Goal: Transaction & Acquisition: Purchase product/service

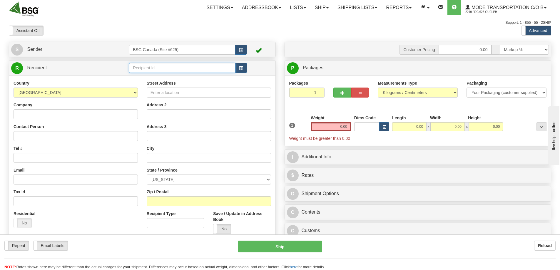
click at [170, 66] on input "text" at bounding box center [182, 68] width 106 height 10
click at [146, 74] on div "EVERGREEN CRAFT ALES INC" at bounding box center [181, 77] width 101 height 6
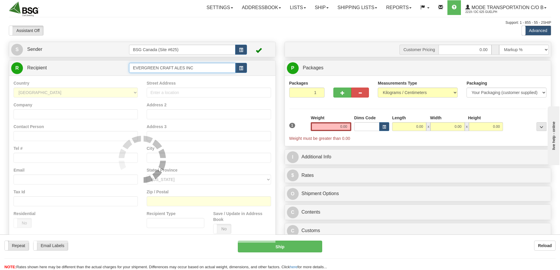
type input "EVERGREEN CRAFT ALES INC"
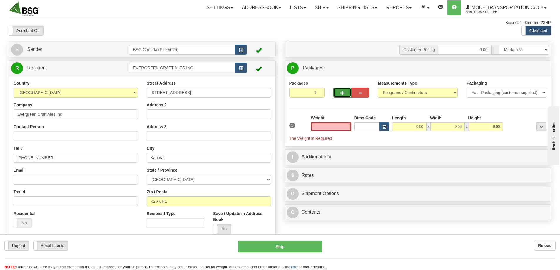
type input "0.00"
click at [345, 93] on button "button" at bounding box center [342, 93] width 18 height 10
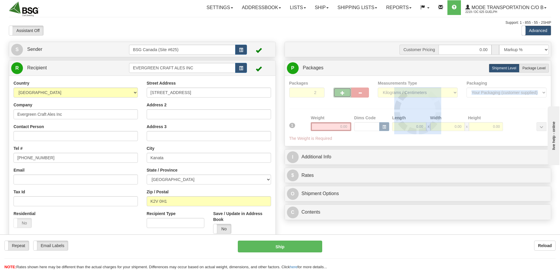
click at [345, 93] on div "Packages 2 1 Measurements Type" at bounding box center [418, 110] width 258 height 61
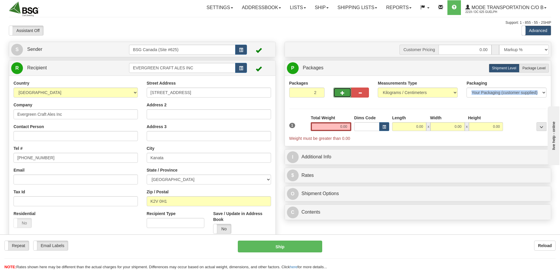
click at [345, 93] on button "button" at bounding box center [342, 93] width 18 height 10
type input "4"
click at [343, 127] on input "0.00" at bounding box center [331, 126] width 41 height 9
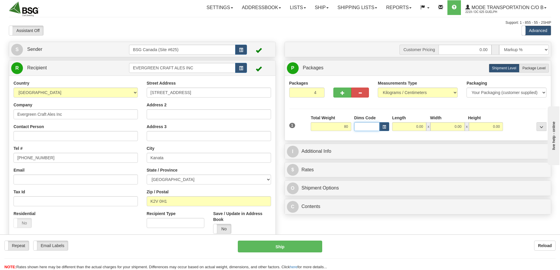
type input "80.00"
type input "45.00"
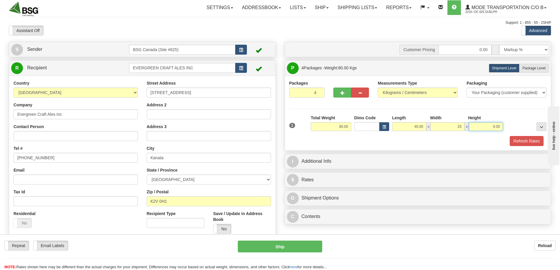
type input "25.00"
type input "20.00"
click at [526, 144] on button "Refresh Rates" at bounding box center [527, 141] width 34 height 10
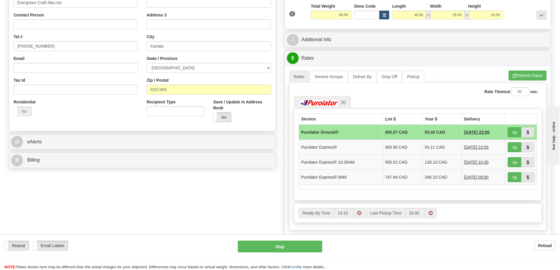
scroll to position [118, 0]
